Goal: Information Seeking & Learning: Learn about a topic

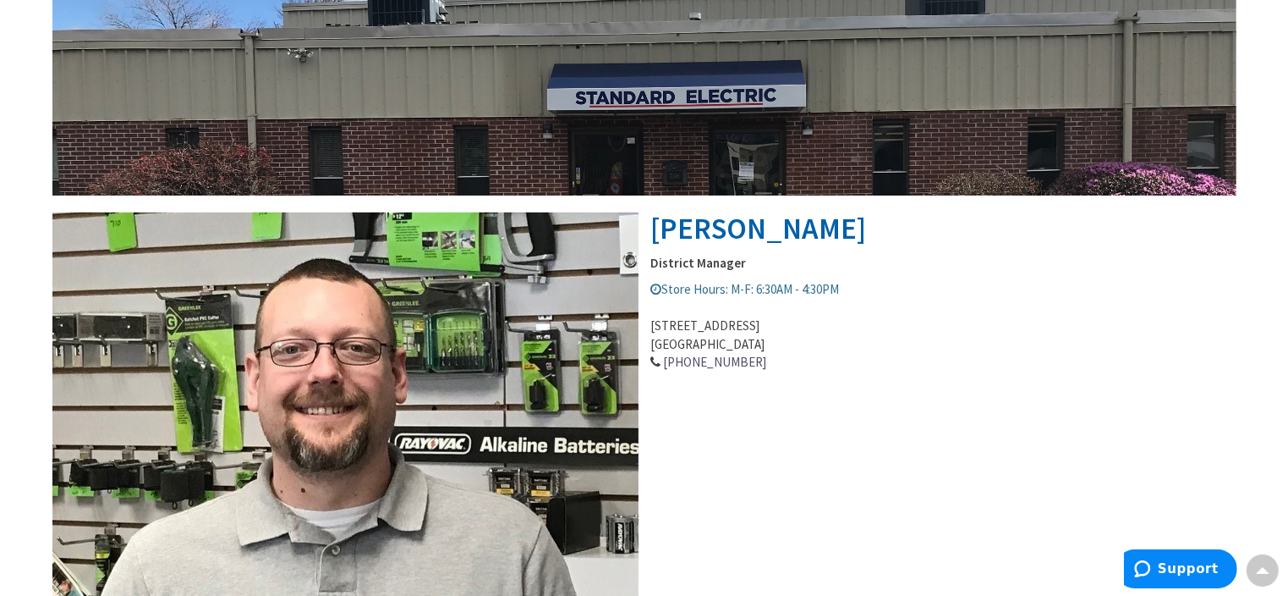
scroll to position [508, 0]
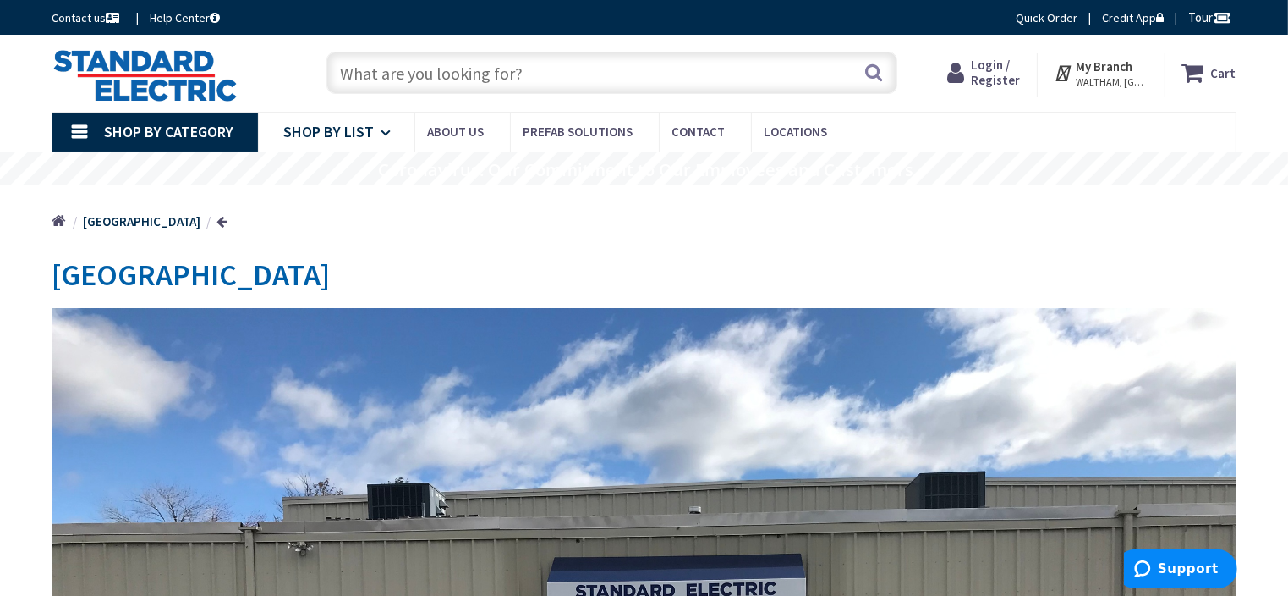
click at [382, 131] on icon at bounding box center [390, 132] width 16 height 37
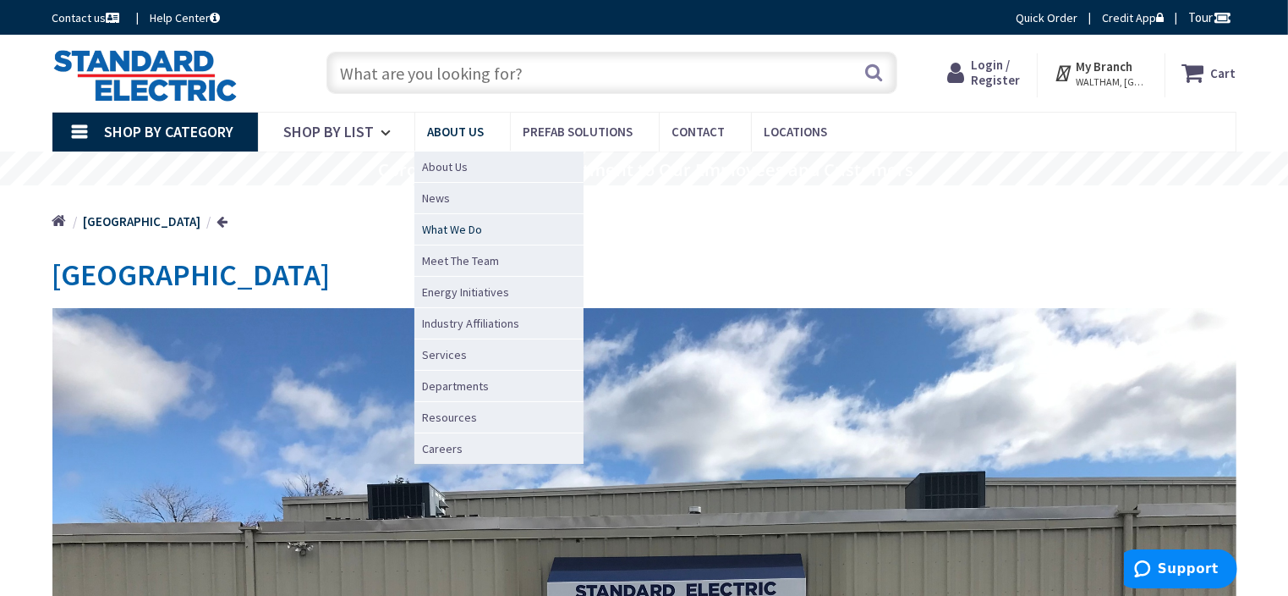
click at [453, 224] on span "What We Do" at bounding box center [453, 229] width 60 height 17
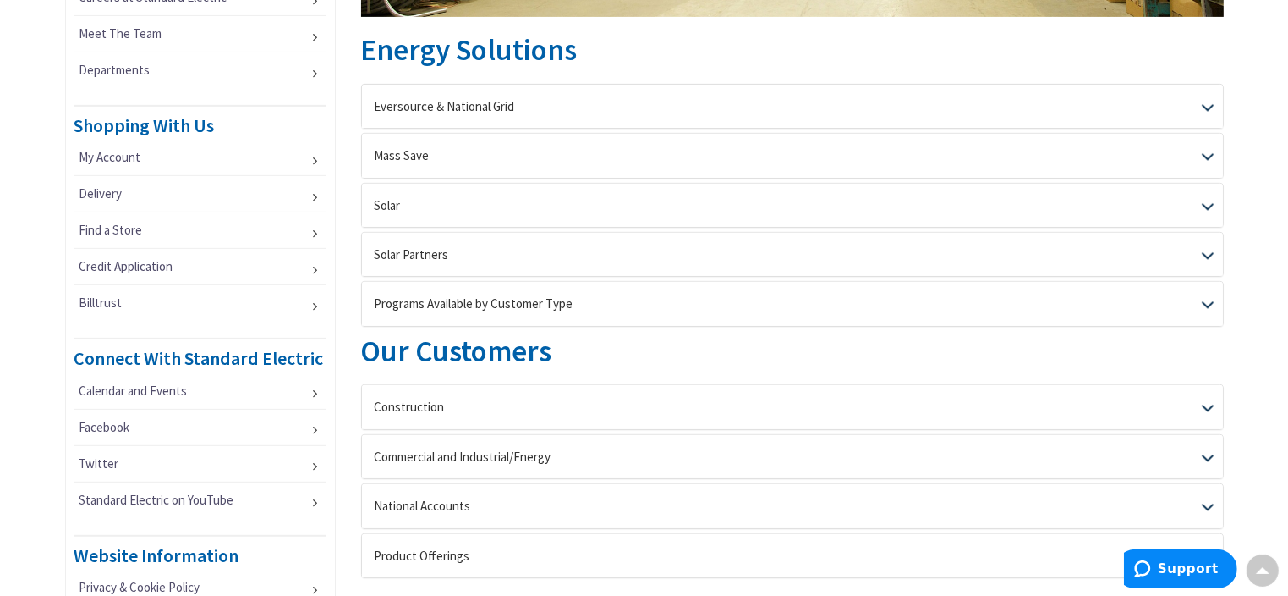
scroll to position [254, 0]
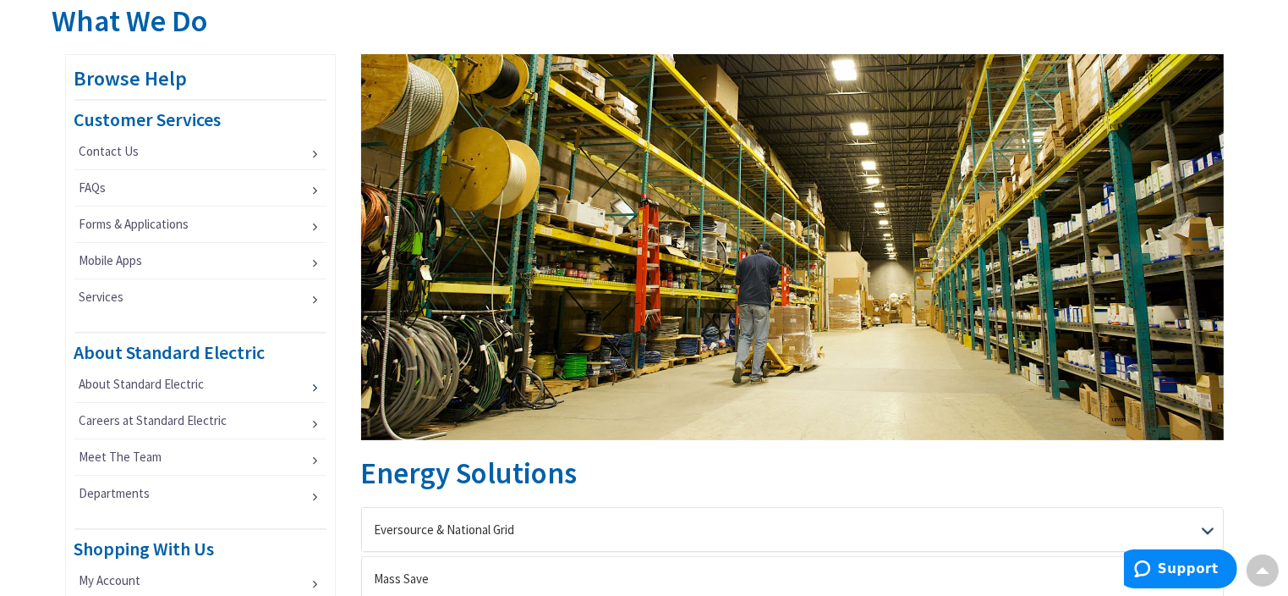
click at [319, 376] on link "About Standard Electric" at bounding box center [200, 384] width 252 height 36
click at [312, 382] on link "About Standard Electric" at bounding box center [200, 384] width 252 height 36
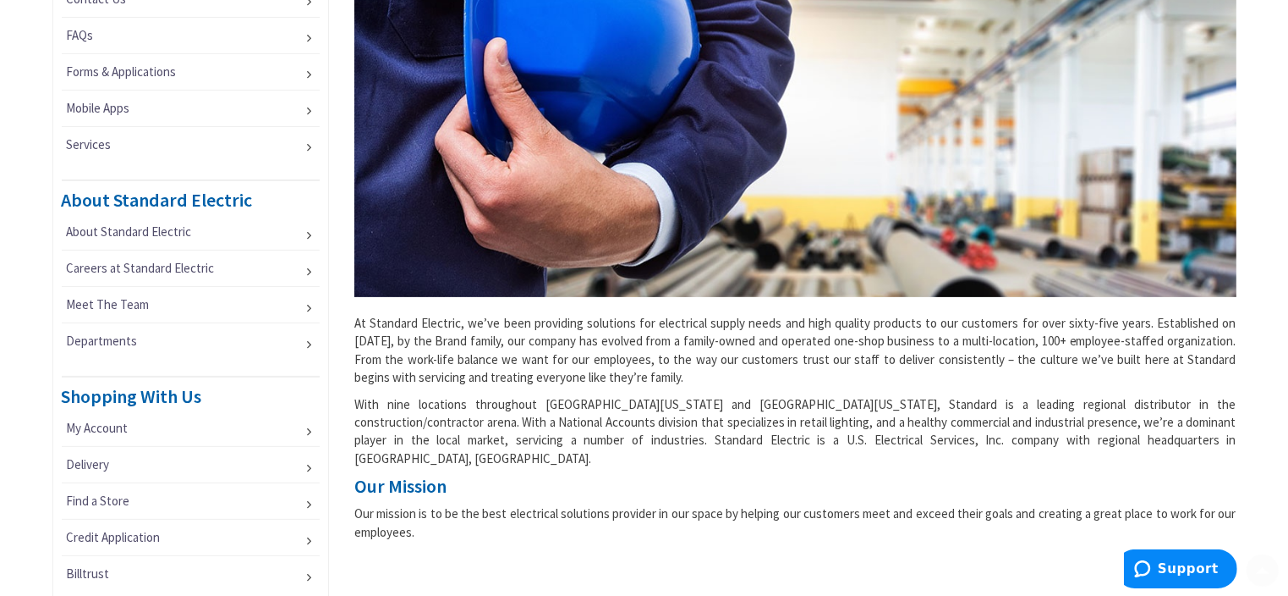
scroll to position [423, 0]
